Goal: Task Accomplishment & Management: Manage account settings

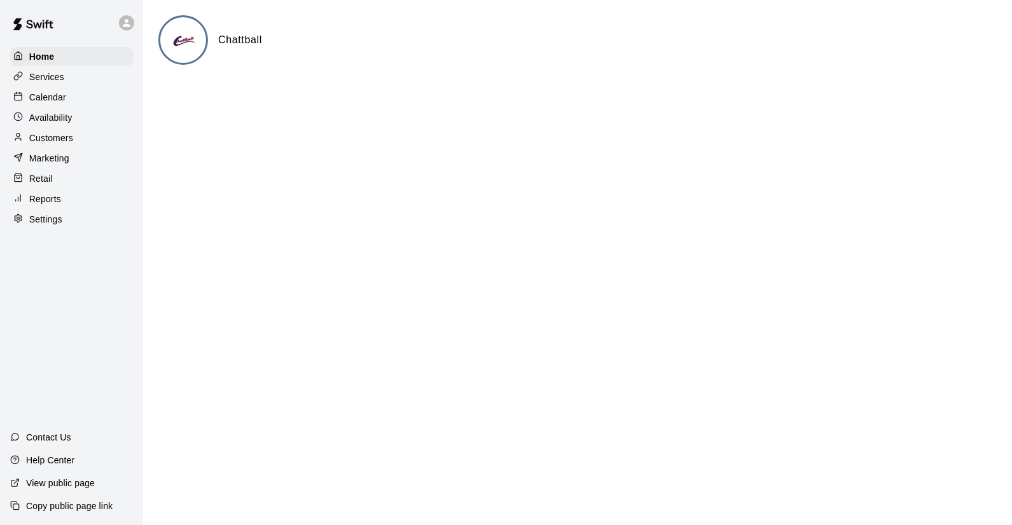
click at [65, 100] on div "Calendar" at bounding box center [71, 97] width 123 height 19
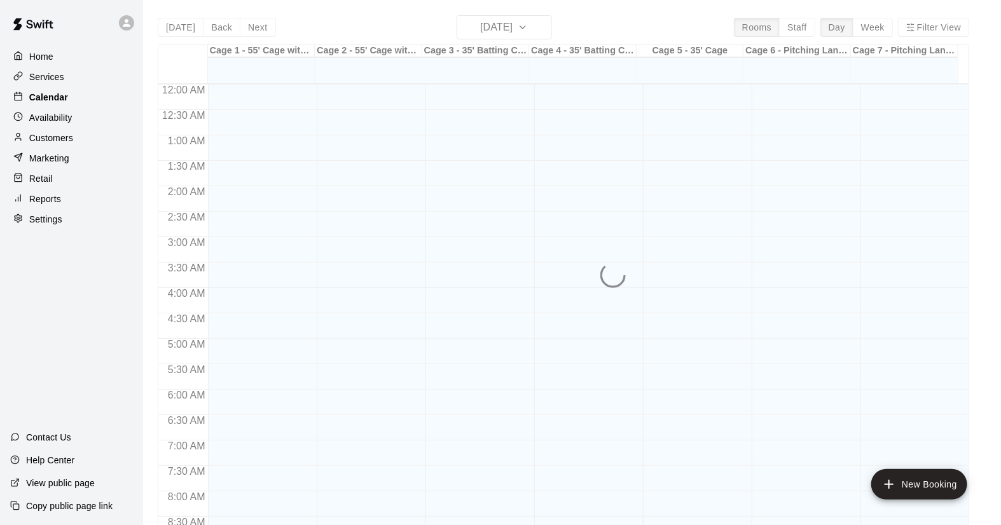
scroll to position [726, 0]
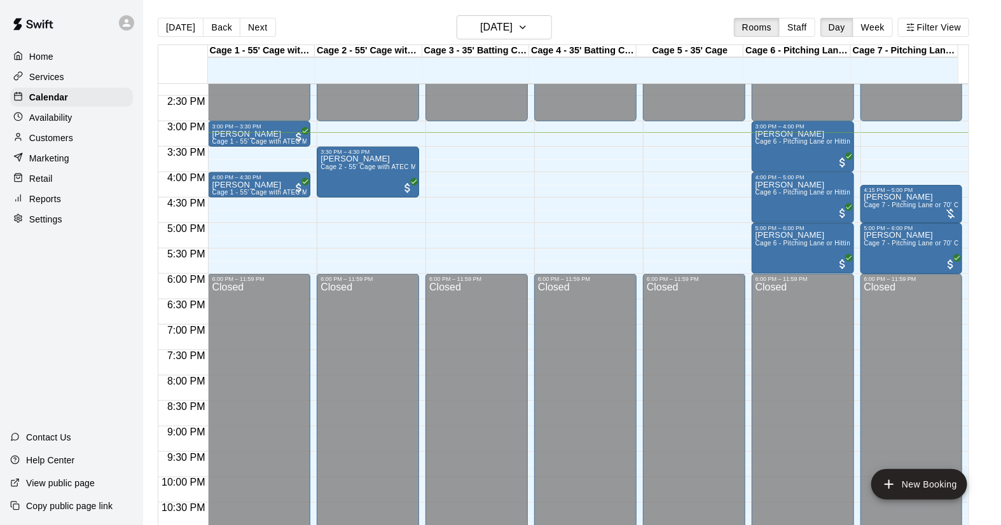
click at [258, 20] on button "Next" at bounding box center [258, 27] width 36 height 19
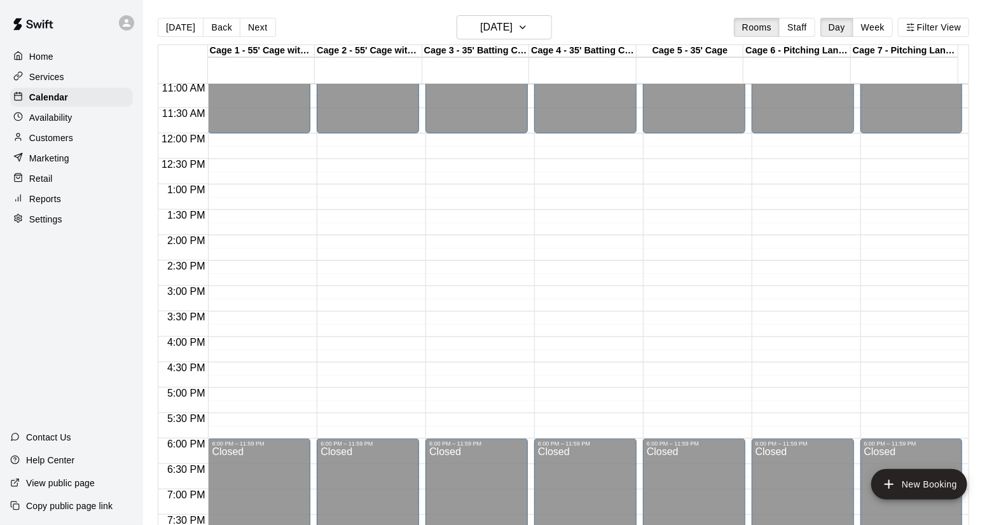
scroll to position [585, 0]
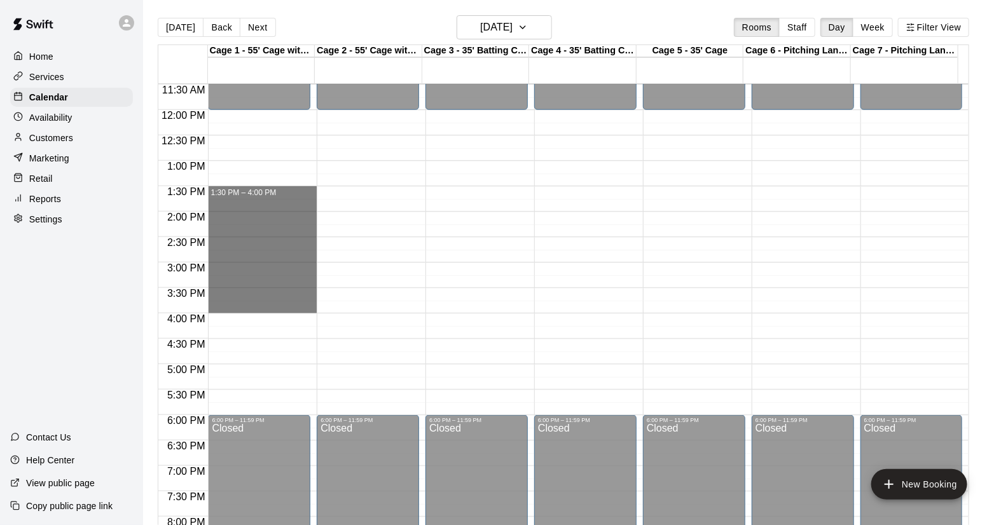
drag, startPoint x: 242, startPoint y: 191, endPoint x: 242, endPoint y: 307, distance: 115.8
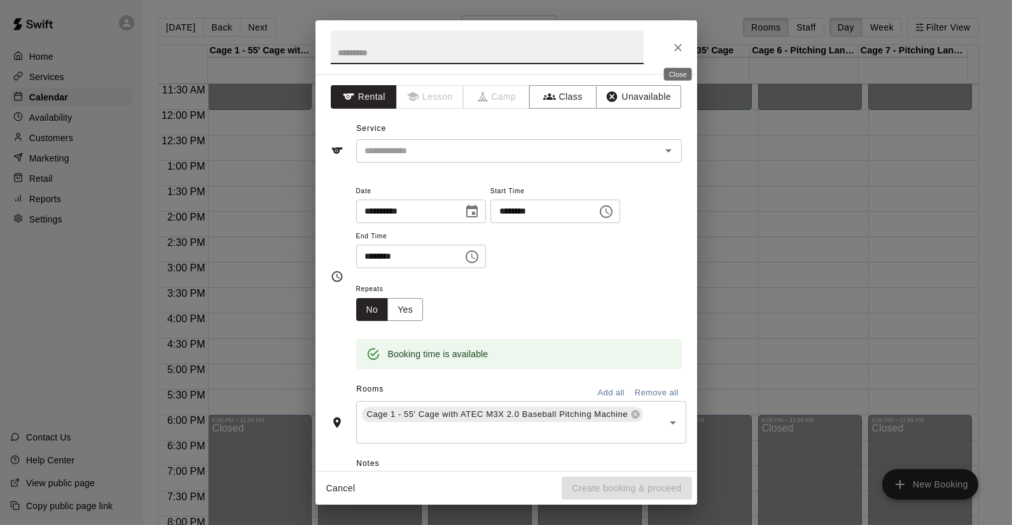
click at [672, 48] on icon "Close" at bounding box center [678, 47] width 13 height 13
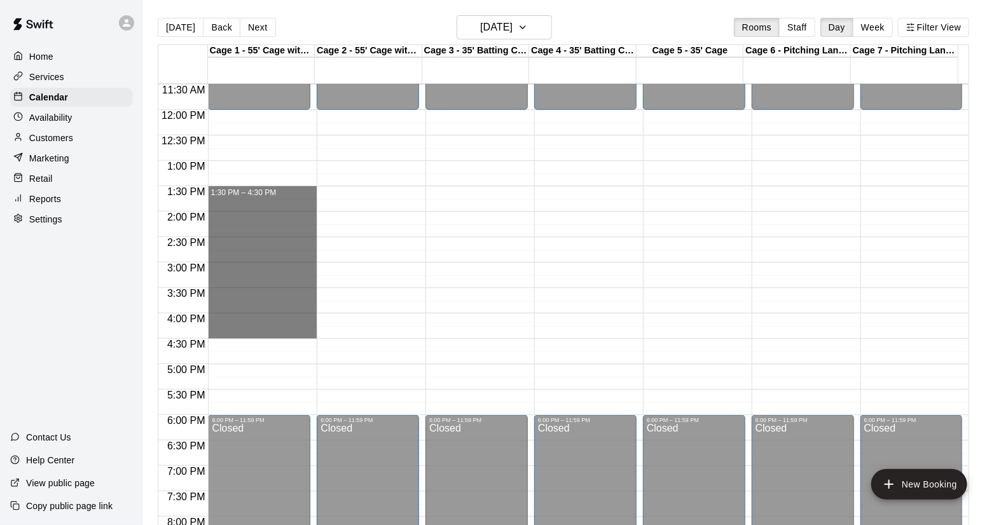
drag, startPoint x: 227, startPoint y: 190, endPoint x: 235, endPoint y: 335, distance: 145.2
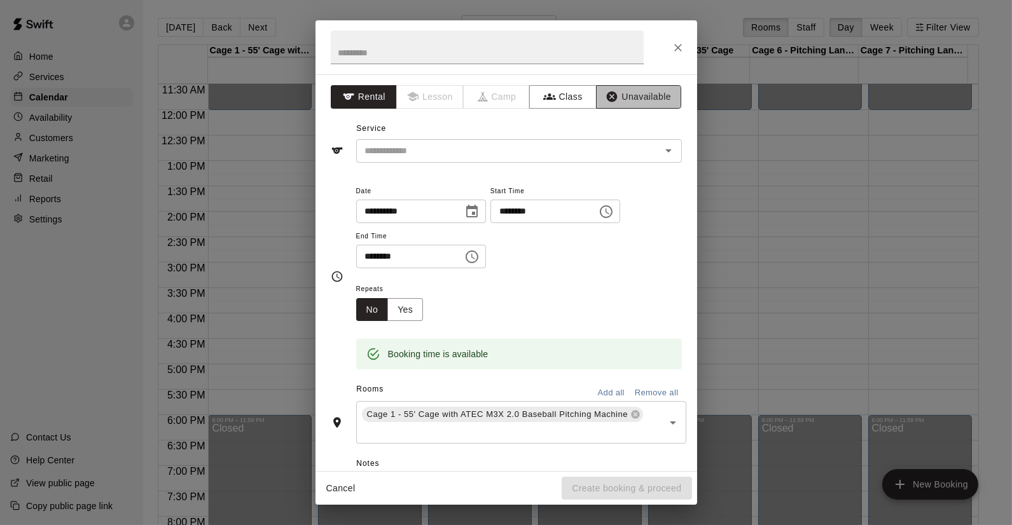
click at [619, 103] on button "Unavailable" at bounding box center [638, 97] width 85 height 24
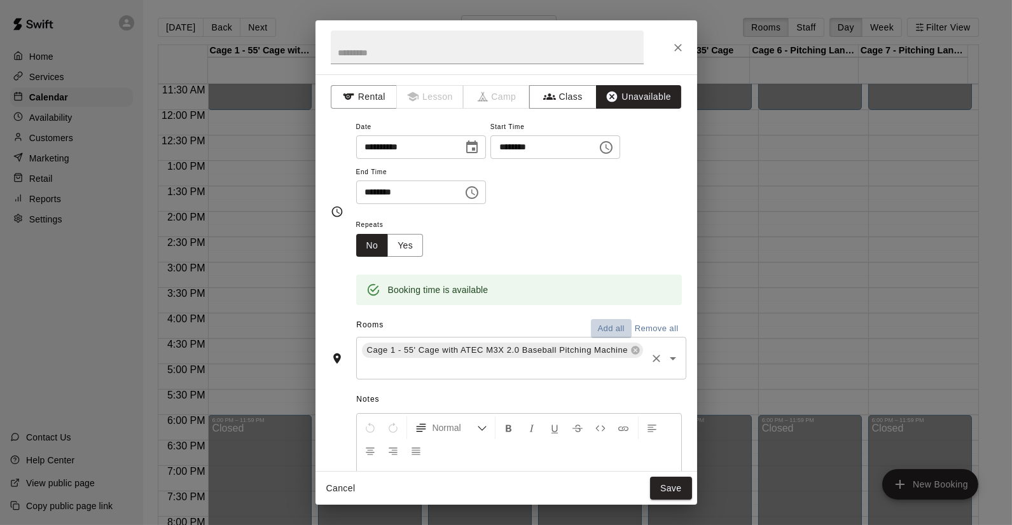
click at [595, 329] on button "Add all" at bounding box center [611, 329] width 41 height 20
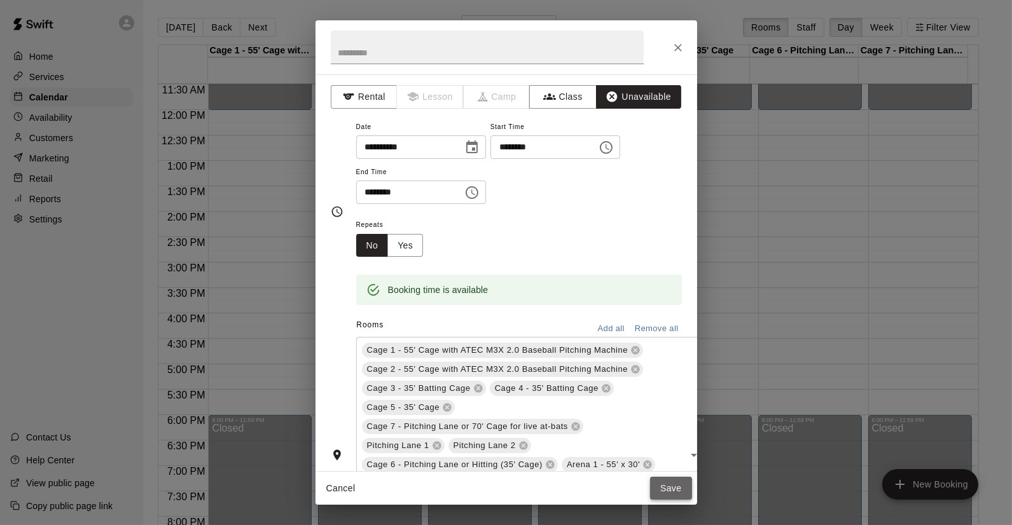
click at [675, 496] on button "Save" at bounding box center [671, 489] width 42 height 24
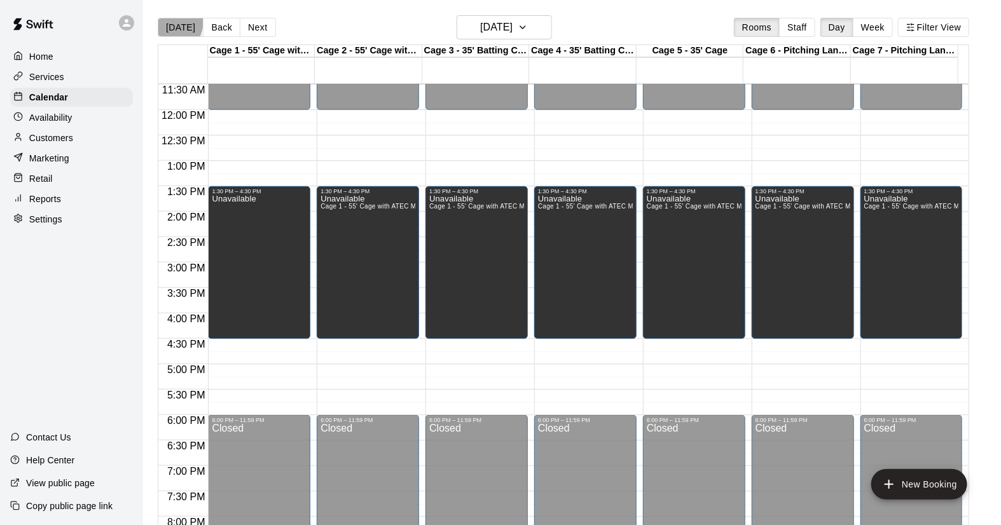
click at [163, 20] on button "[DATE]" at bounding box center [181, 27] width 46 height 19
